Goal: Check status

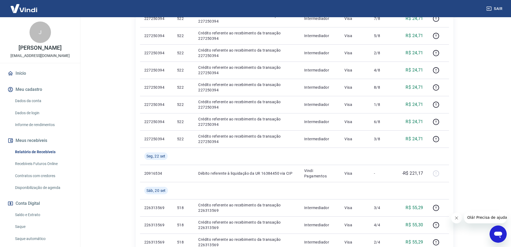
scroll to position [161, 0]
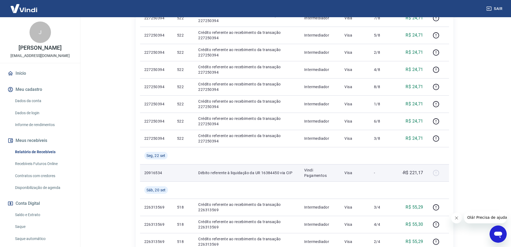
click at [435, 174] on div at bounding box center [438, 172] width 13 height 9
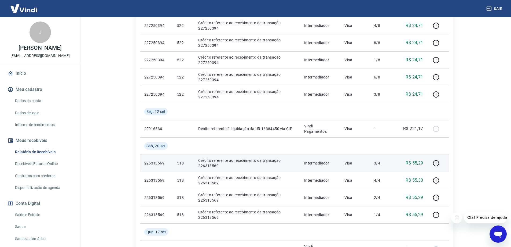
scroll to position [215, 0]
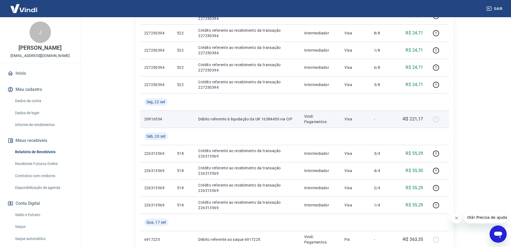
click at [156, 118] on p "20916534" at bounding box center [156, 118] width 24 height 5
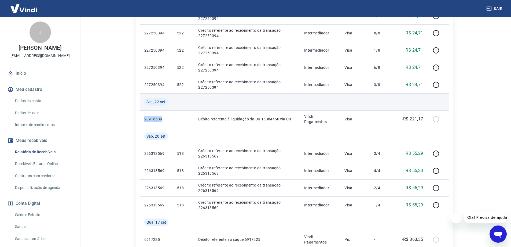
copy p "20916534"
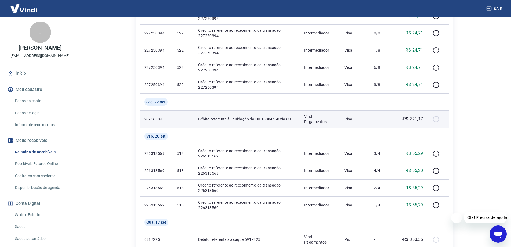
click at [271, 119] on p "Débito referente à liquidação da UR 16384450 via CIP" at bounding box center [246, 118] width 97 height 5
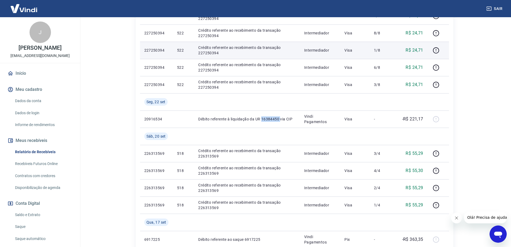
copy p "16384450"
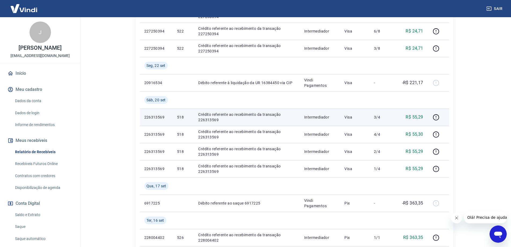
scroll to position [241, 0]
